Goal: Task Accomplishment & Management: Manage account settings

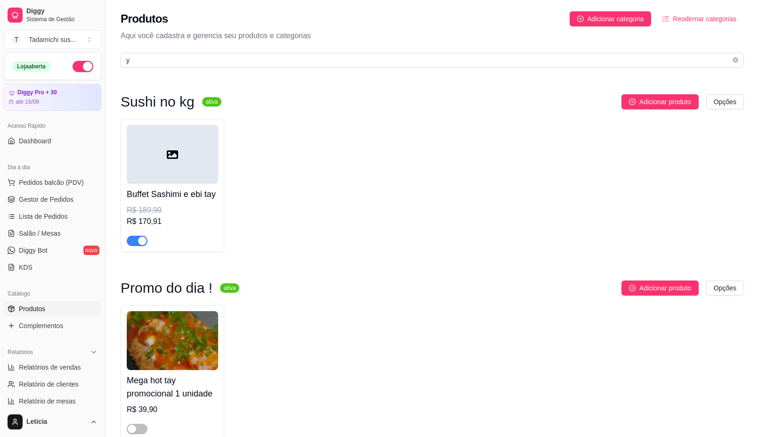
scroll to position [2354, 0]
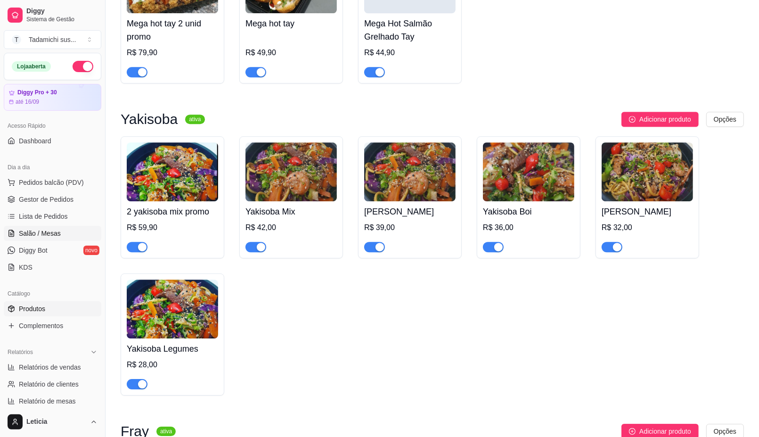
click at [29, 230] on span "Salão / Mesas" at bounding box center [40, 232] width 42 height 9
click at [30, 230] on span "Salão / Mesas" at bounding box center [40, 232] width 42 height 9
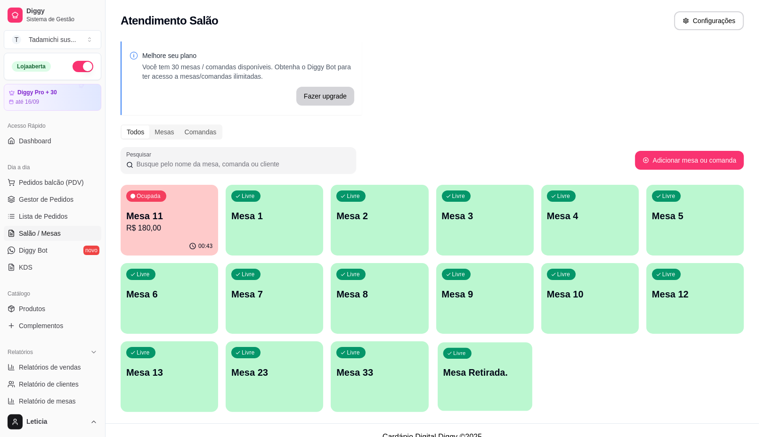
click at [471, 389] on div "Livre Mesa Retirada." at bounding box center [484, 370] width 95 height 57
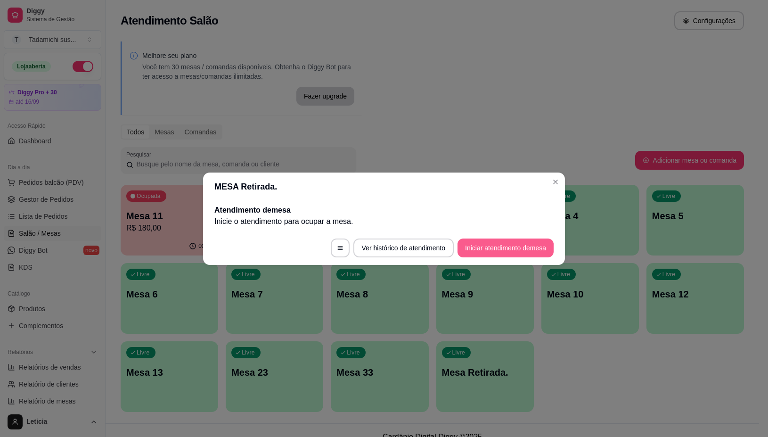
click at [497, 243] on button "Iniciar atendimento de mesa" at bounding box center [505, 247] width 96 height 19
click at [497, 243] on footer "Ver histórico de atendimento Iniciar atendimento de mesa" at bounding box center [384, 248] width 362 height 34
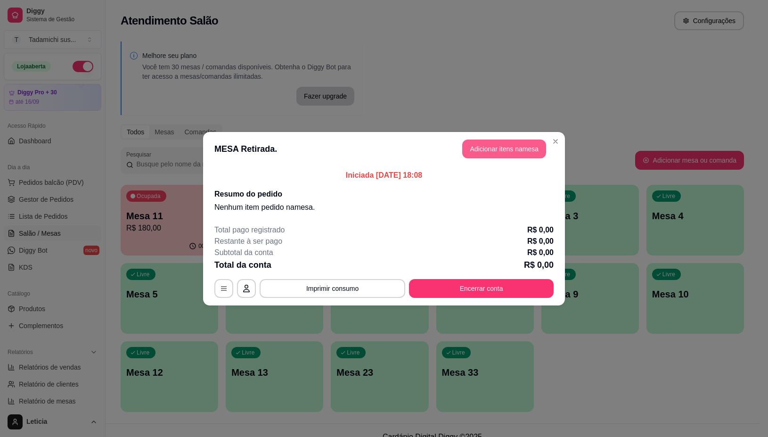
click at [509, 149] on button "Adicionar itens na mesa" at bounding box center [504, 148] width 84 height 19
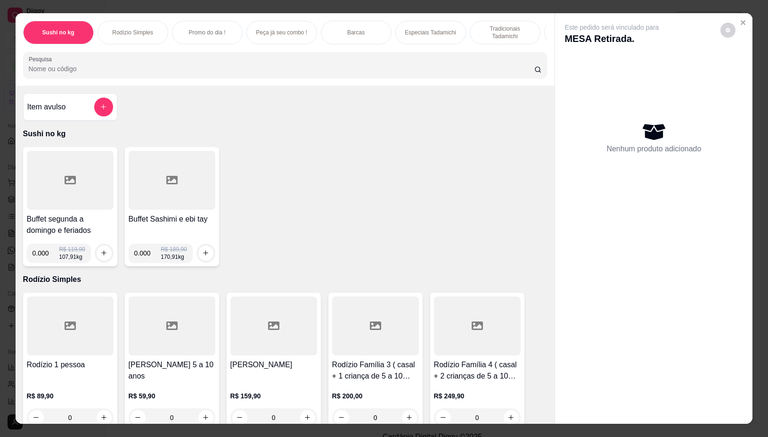
click at [57, 197] on div at bounding box center [70, 180] width 87 height 59
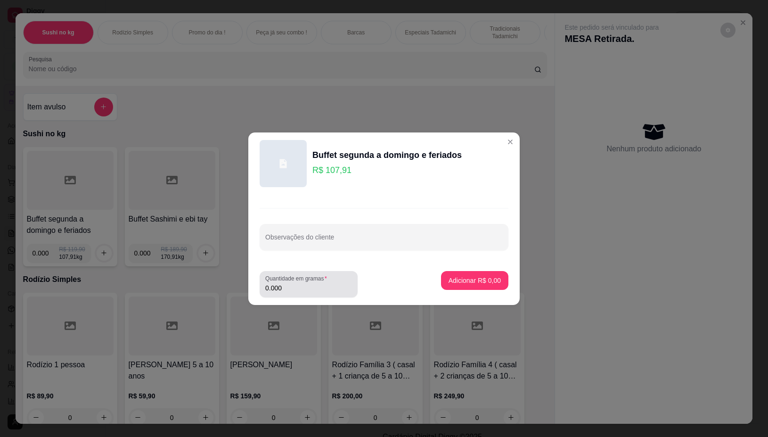
click at [291, 292] on div "0.000" at bounding box center [308, 284] width 87 height 19
type input "0.668"
click at [477, 281] on p "Adicionar R$ 72,08" at bounding box center [473, 279] width 56 height 9
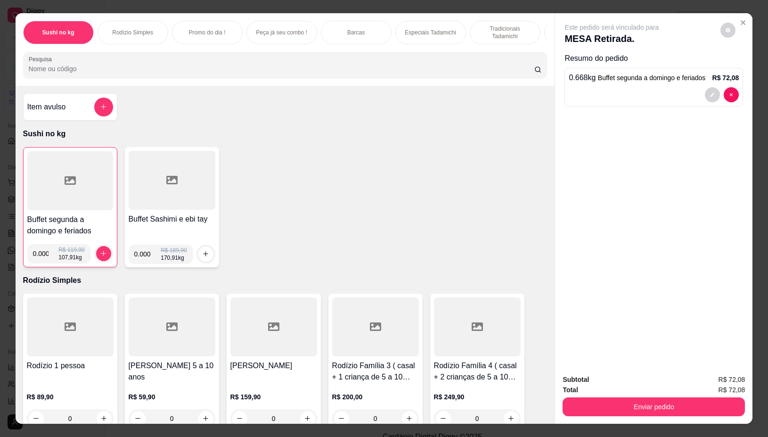
click at [66, 198] on div at bounding box center [70, 180] width 86 height 59
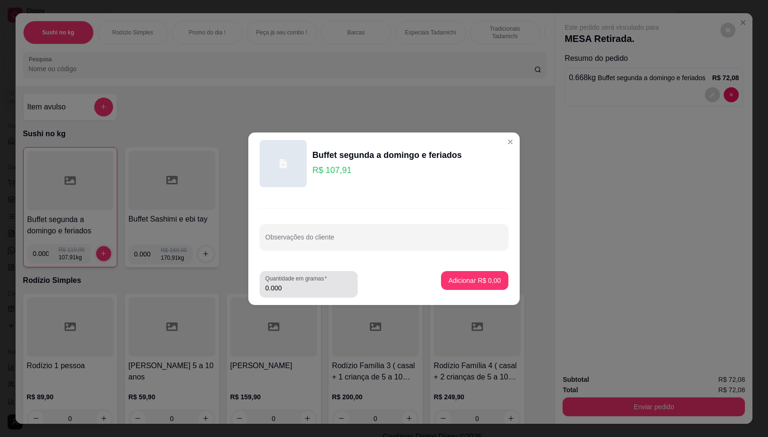
click at [286, 286] on input "0.000" at bounding box center [308, 287] width 87 height 9
type input "0.262"
click at [469, 273] on button "Adicionar R$ 28,27" at bounding box center [472, 280] width 69 height 18
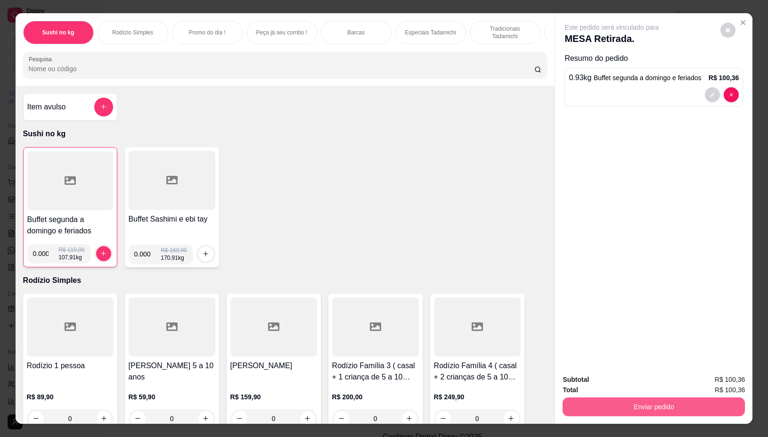
click at [662, 403] on button "Enviar pedido" at bounding box center [653, 406] width 182 height 19
click at [638, 373] on button "Não registrar e enviar pedido" at bounding box center [621, 378] width 95 height 17
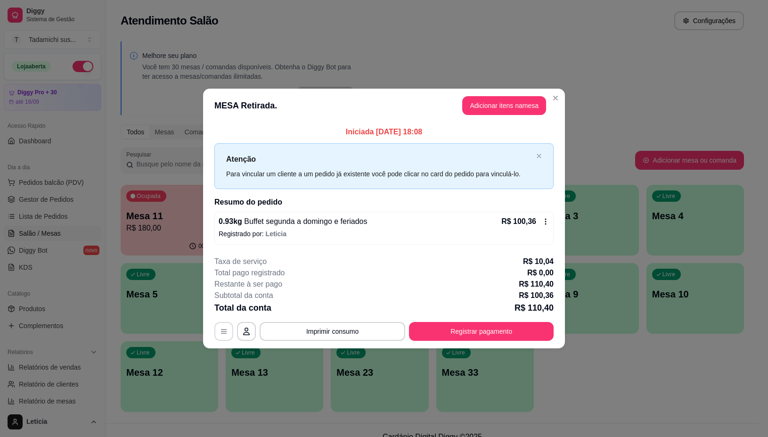
click at [232, 333] on button "button" at bounding box center [223, 331] width 19 height 19
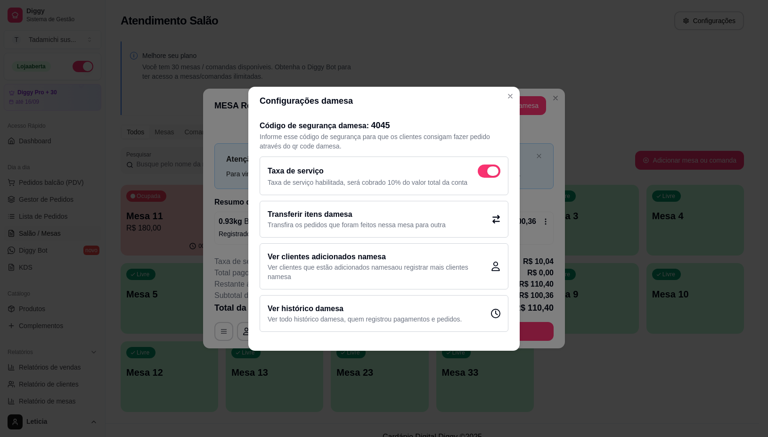
click at [486, 166] on span at bounding box center [488, 170] width 23 height 13
click at [483, 172] on input "checkbox" at bounding box center [480, 175] width 6 height 6
checkbox input "false"
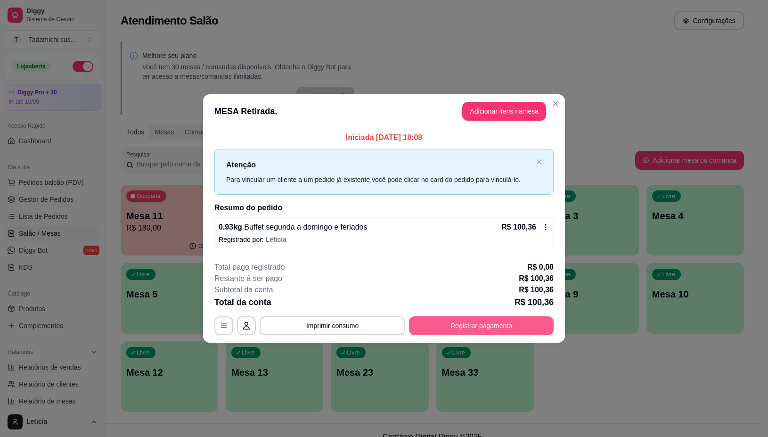
click at [467, 327] on button "Registrar pagamento" at bounding box center [481, 325] width 145 height 19
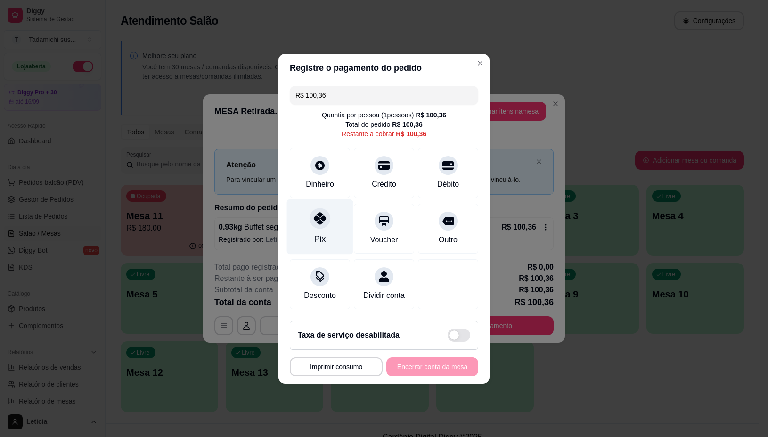
click at [319, 221] on div at bounding box center [319, 218] width 21 height 21
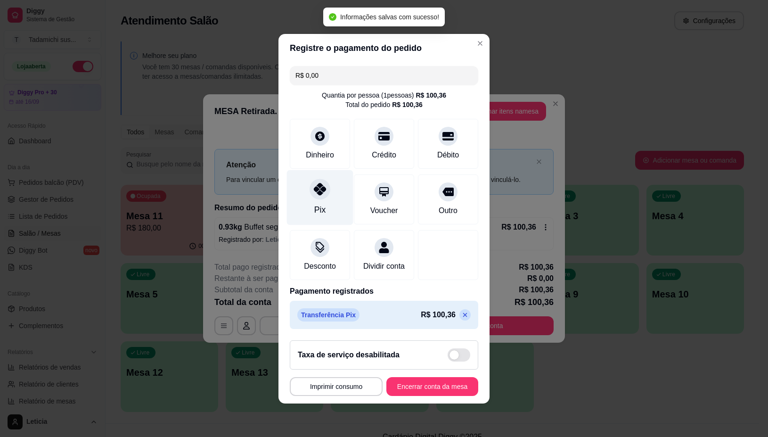
type input "R$ 0,00"
click at [341, 391] on button "Imprimir consumo" at bounding box center [336, 386] width 90 height 18
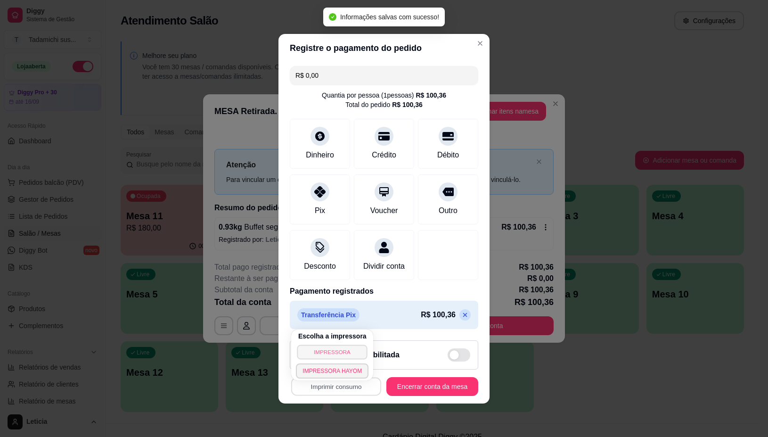
click at [330, 348] on button "IMPRESSORA" at bounding box center [332, 351] width 70 height 15
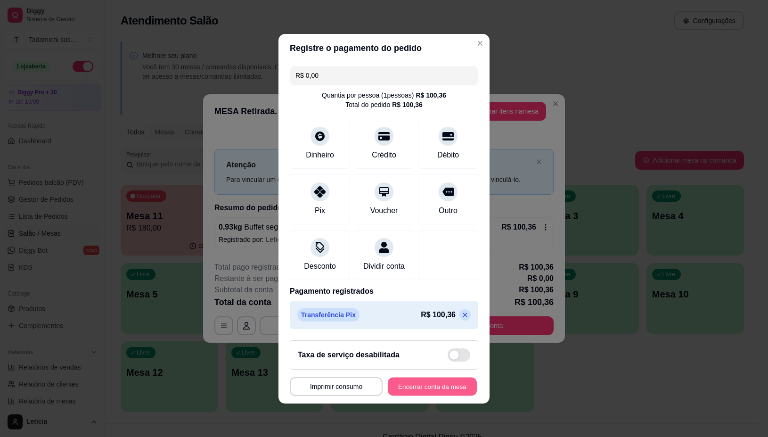
click at [434, 392] on button "Encerrar conta da mesa" at bounding box center [432, 386] width 89 height 18
